Goal: Task Accomplishment & Management: Use online tool/utility

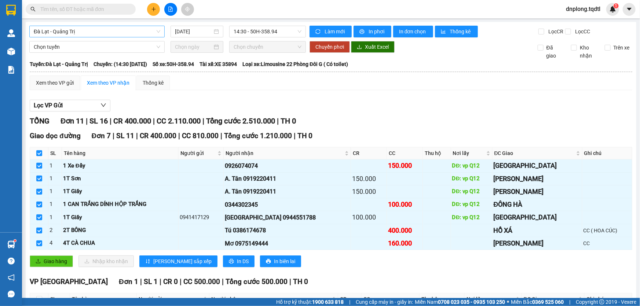
click at [73, 29] on span "Đà Lạt - Quảng Trị" at bounding box center [97, 31] width 127 height 11
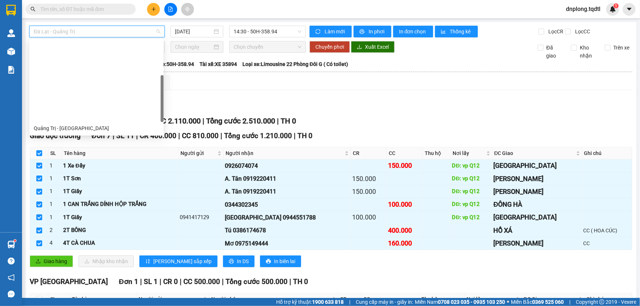
scroll to position [94, 0]
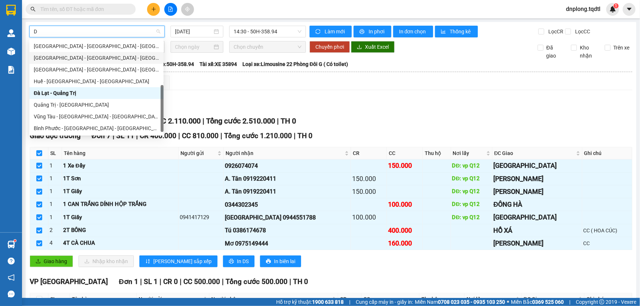
type input "DA"
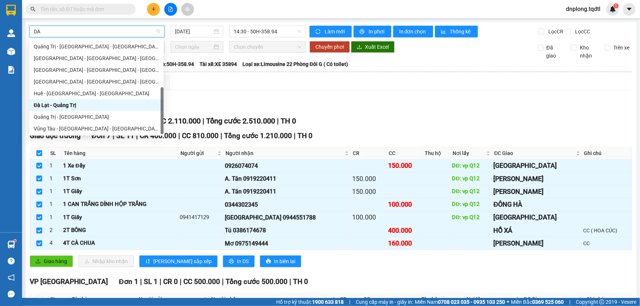
scroll to position [0, 0]
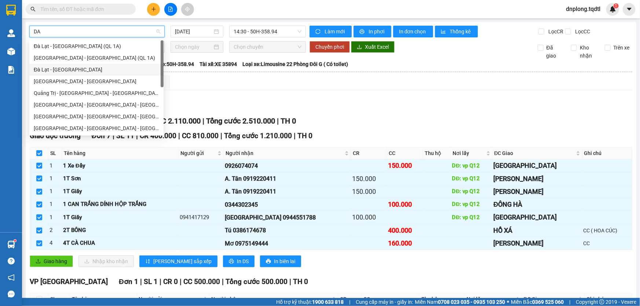
click at [57, 69] on div "Đà Lạt - [GEOGRAPHIC_DATA]" at bounding box center [97, 70] width 126 height 8
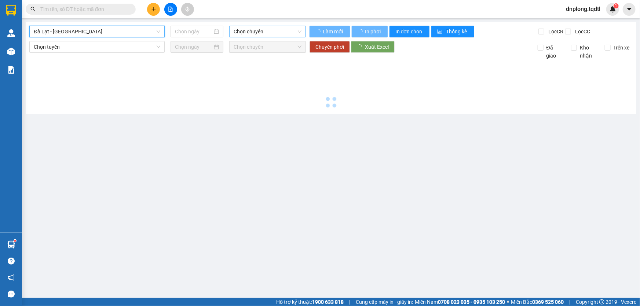
type input "[DATE]"
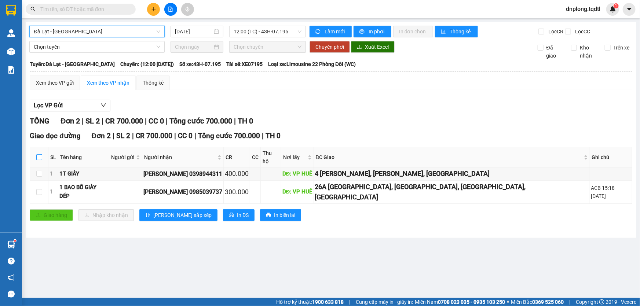
click at [38, 155] on input "checkbox" at bounding box center [39, 158] width 6 height 6
checkbox input "true"
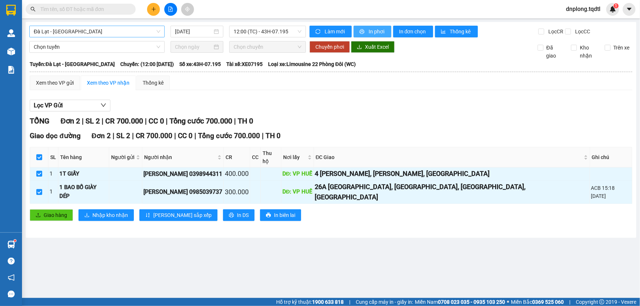
click at [363, 30] on icon "printer" at bounding box center [362, 31] width 5 height 5
